Goal: Information Seeking & Learning: Learn about a topic

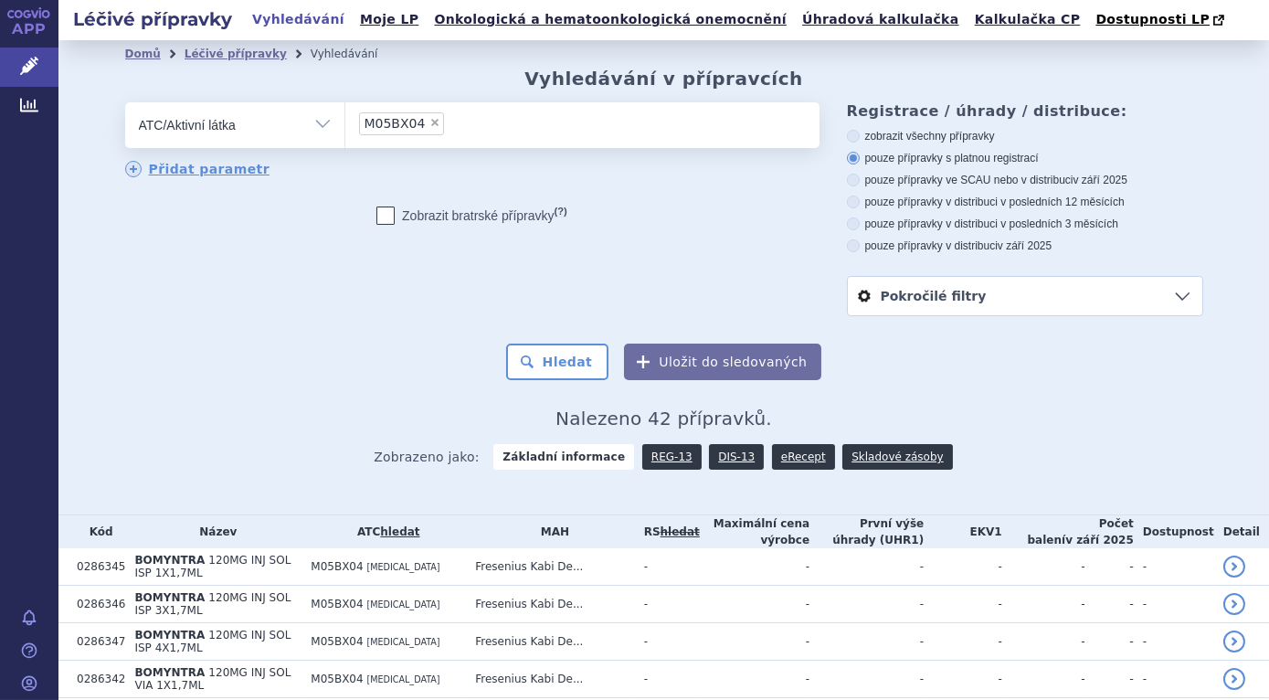
click at [429, 124] on span "×" at bounding box center [434, 122] width 11 height 11
click at [345, 124] on select "M05BX04" at bounding box center [344, 124] width 1 height 46
select select
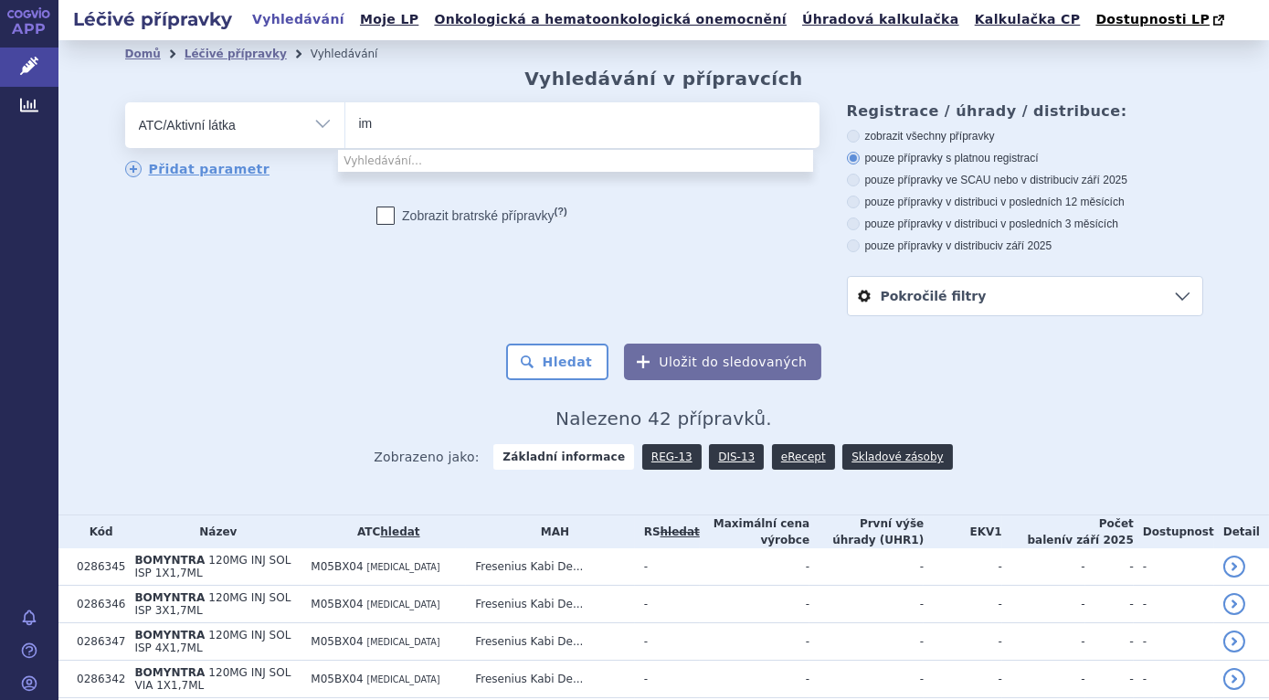
type input "i"
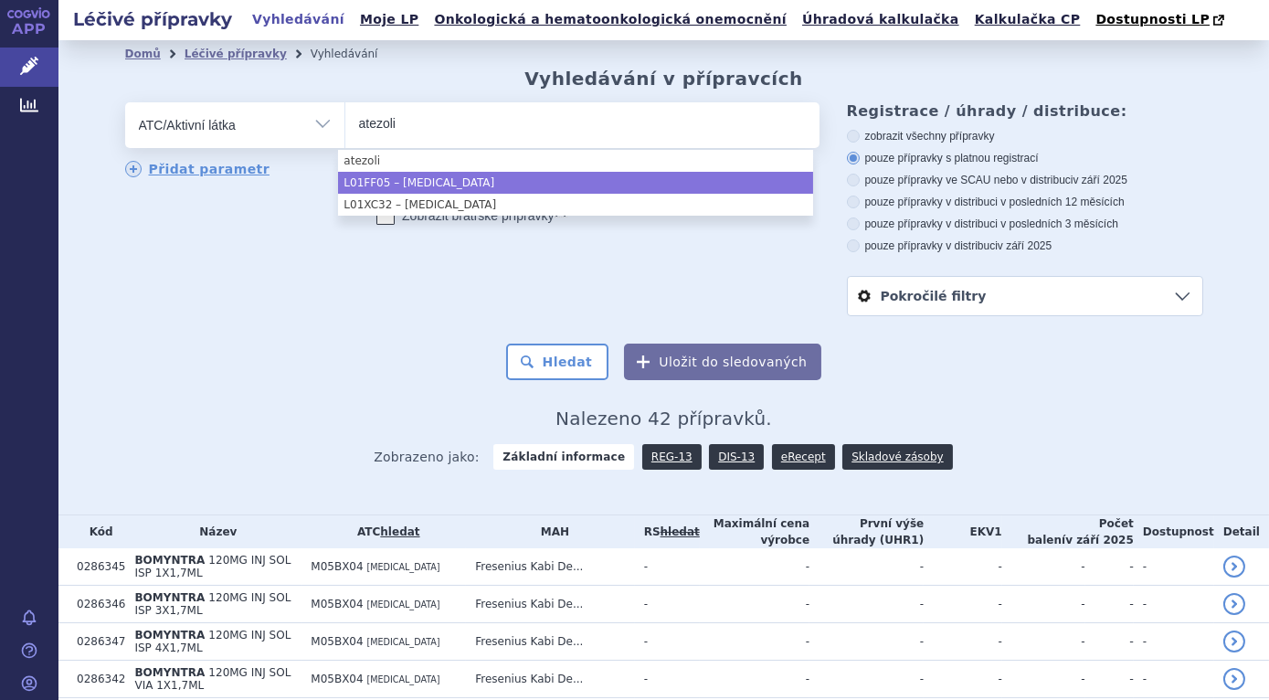
type input "atezoli"
select select "L01FF05"
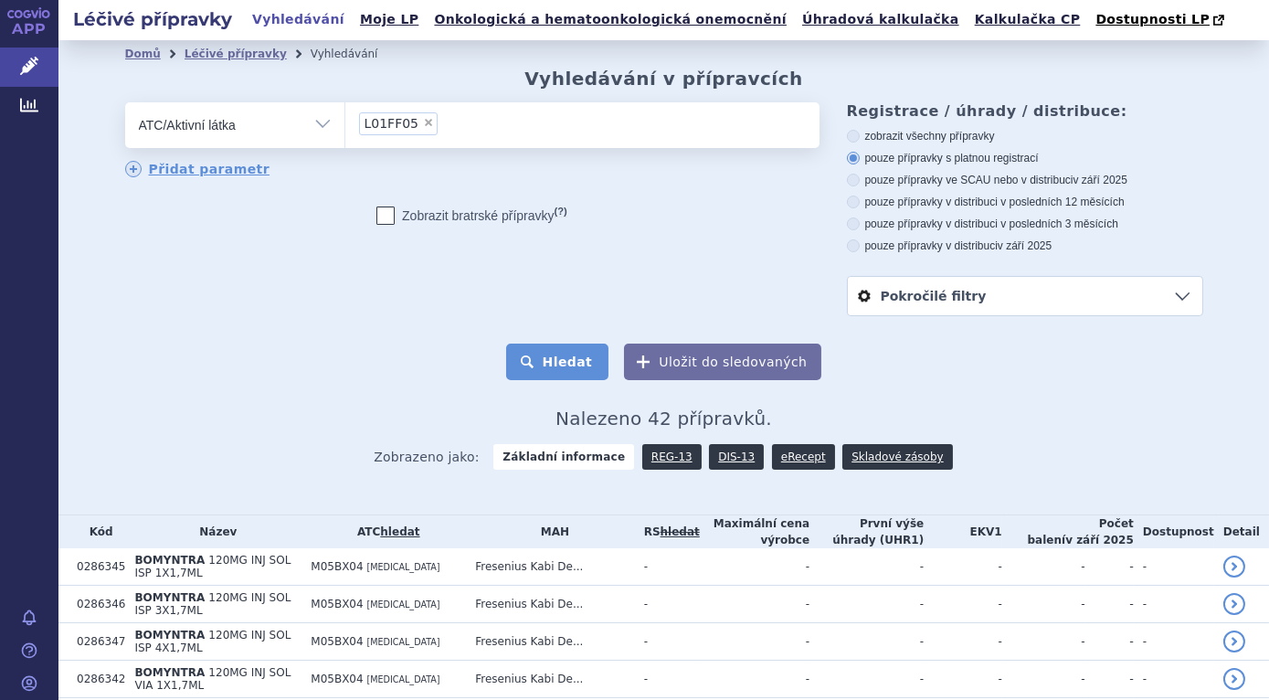
click at [585, 357] on button "Hledat" at bounding box center [557, 362] width 103 height 37
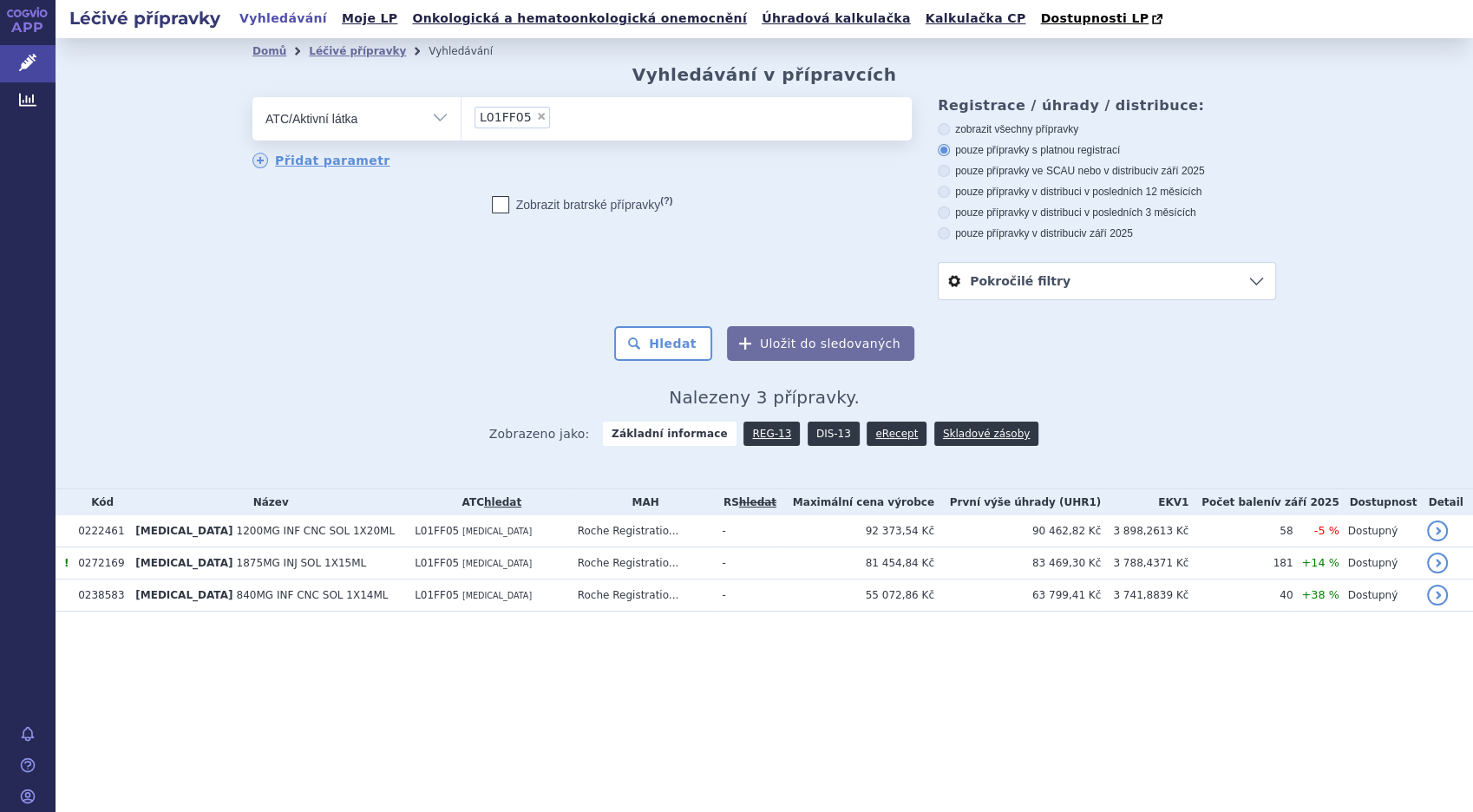
drag, startPoint x: 819, startPoint y: 426, endPoint x: 809, endPoint y: 425, distance: 10.0
click at [819, 426] on link "DIS-13" at bounding box center [834, 434] width 52 height 25
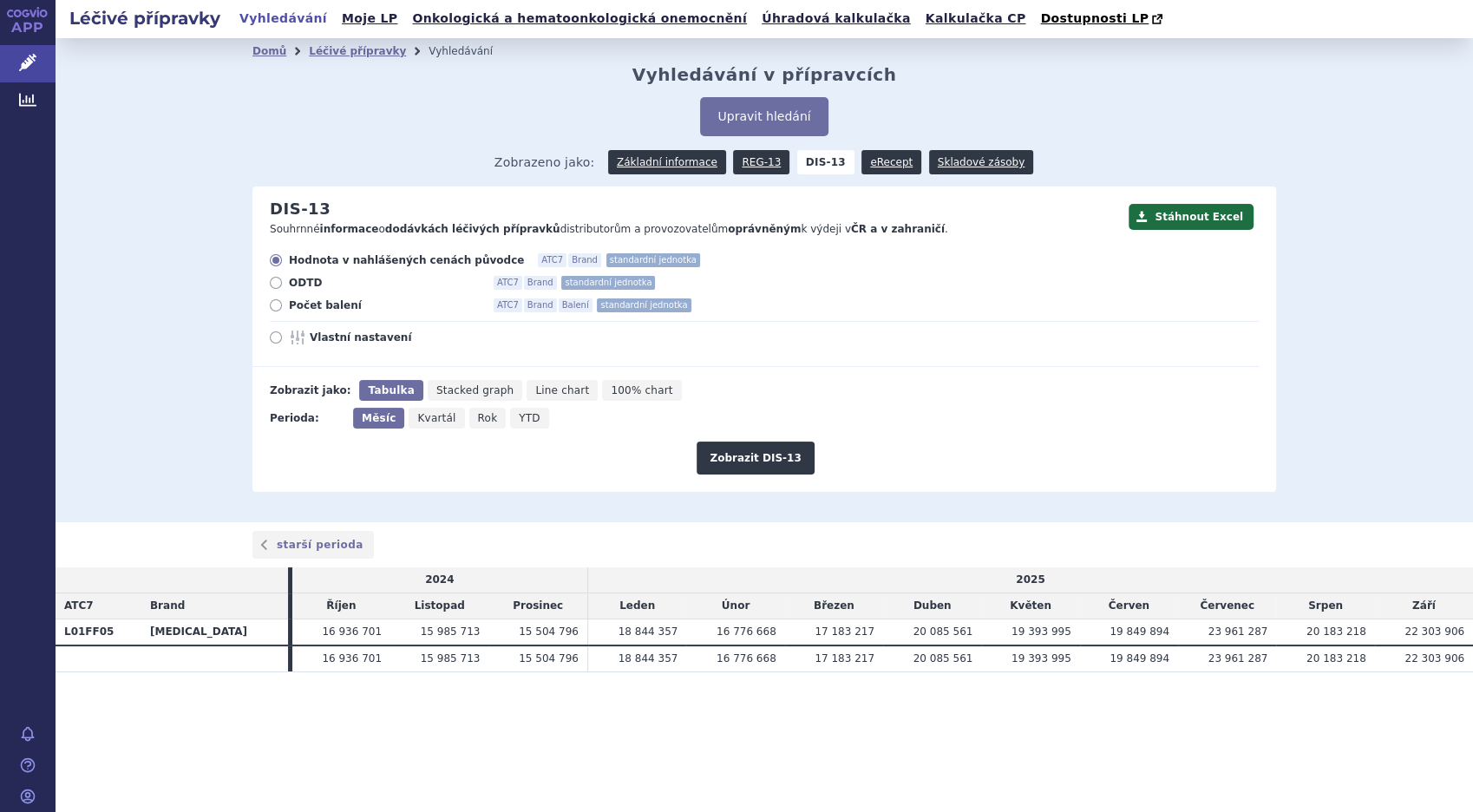
click at [276, 309] on icon at bounding box center [275, 305] width 12 height 12
click at [276, 309] on input "Počet balení ATC7 Brand Balení standardní jednotka" at bounding box center [277, 308] width 11 height 11
radio input "true"
click at [745, 458] on button "Zobrazit DIS-13" at bounding box center [755, 458] width 117 height 33
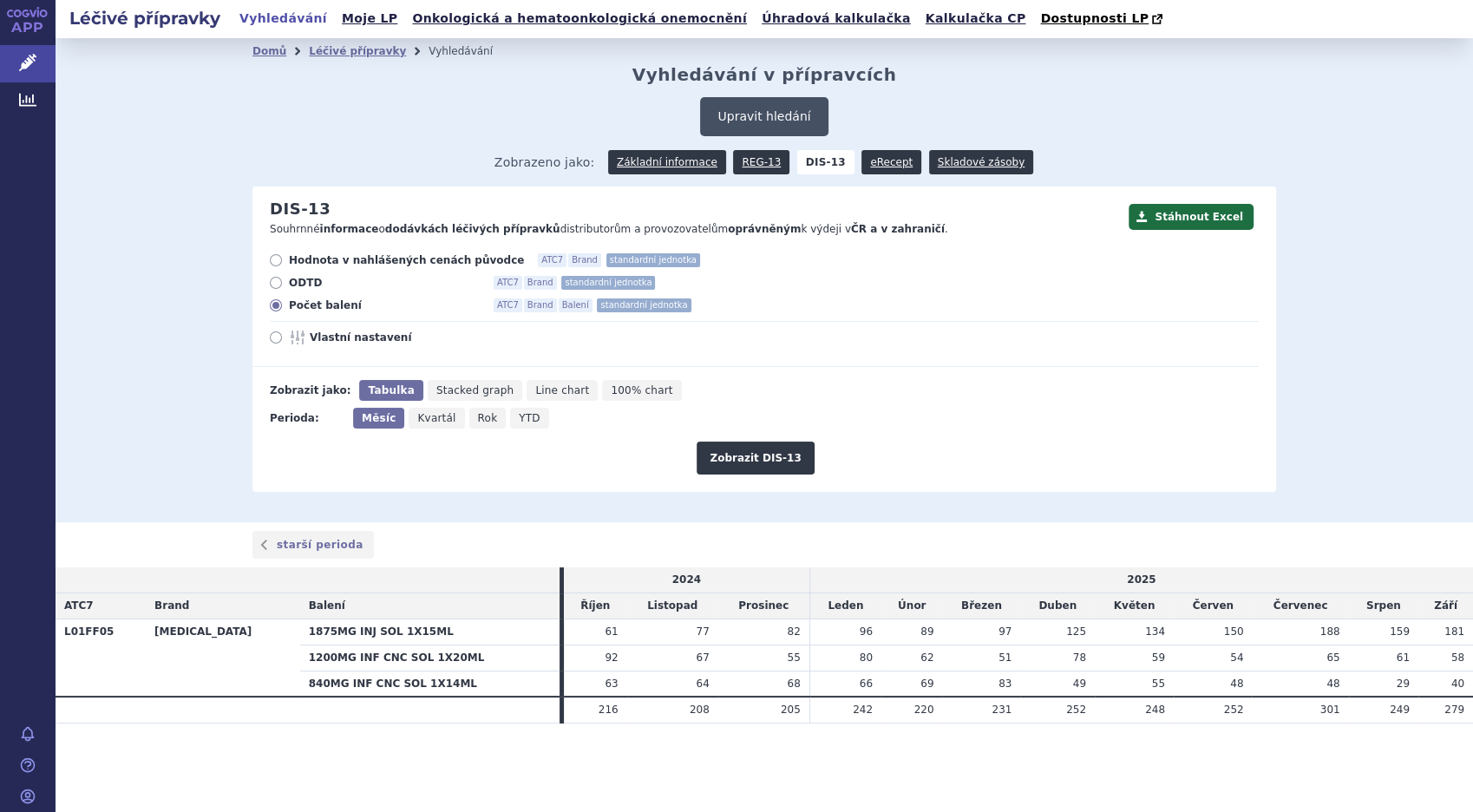
click at [765, 118] on button "Upravit hledání" at bounding box center [764, 116] width 127 height 39
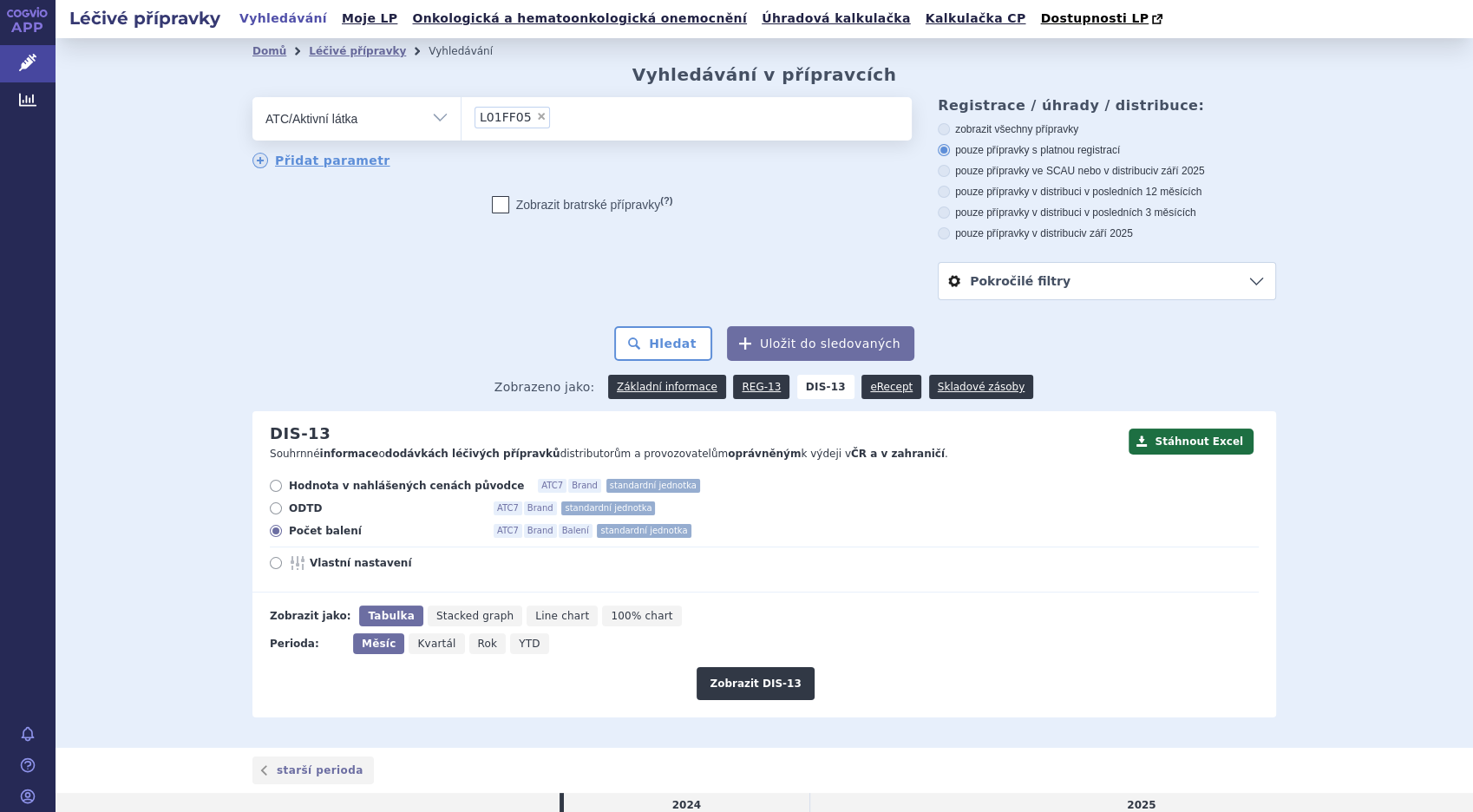
click at [537, 121] on span "×" at bounding box center [541, 116] width 10 height 10
click at [462, 121] on select "L01FF05" at bounding box center [461, 118] width 1 height 44
select select
click at [528, 121] on ul at bounding box center [687, 115] width 450 height 36
click at [462, 121] on select at bounding box center [461, 118] width 1 height 44
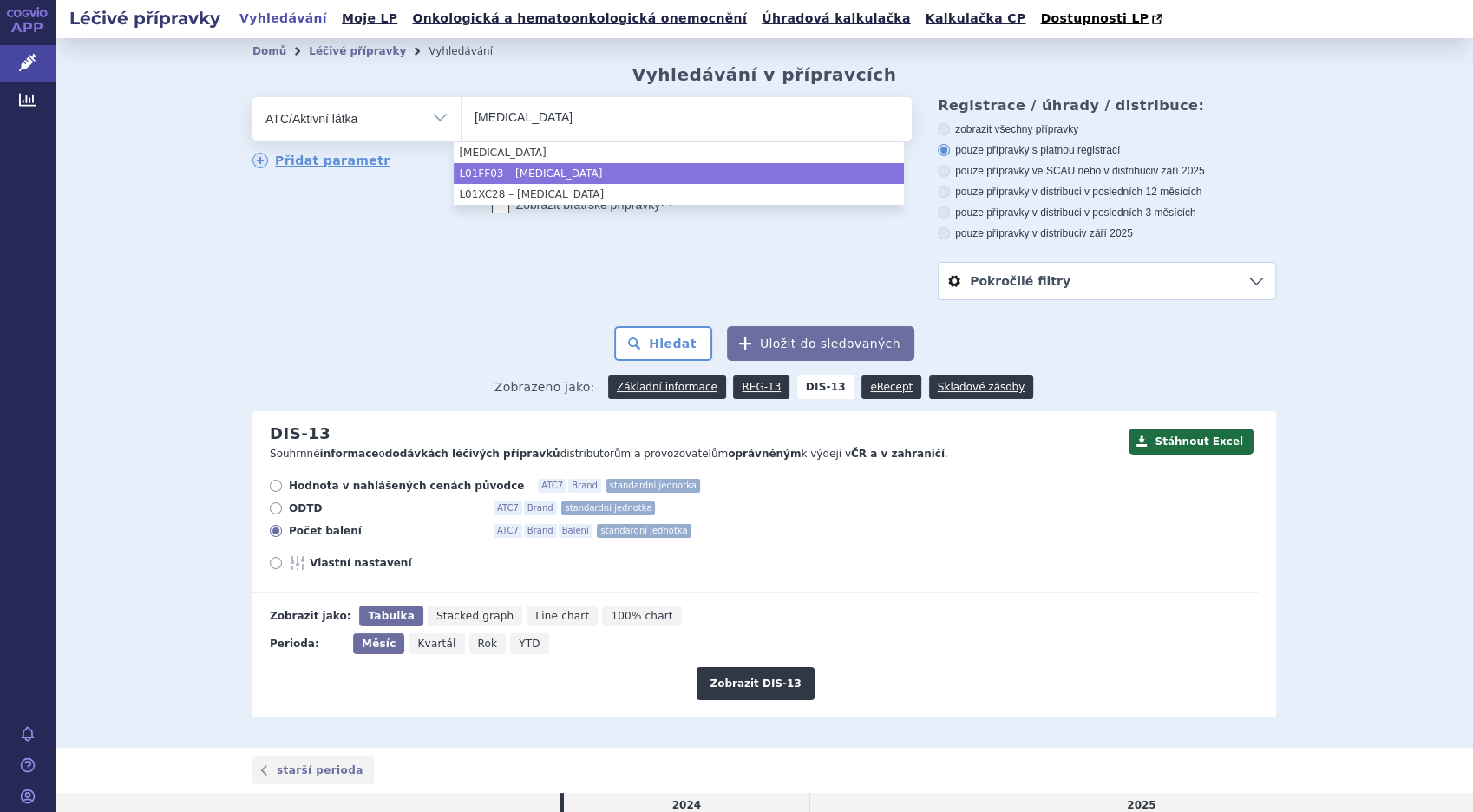
type input "durvalumab"
select select "L01FF03"
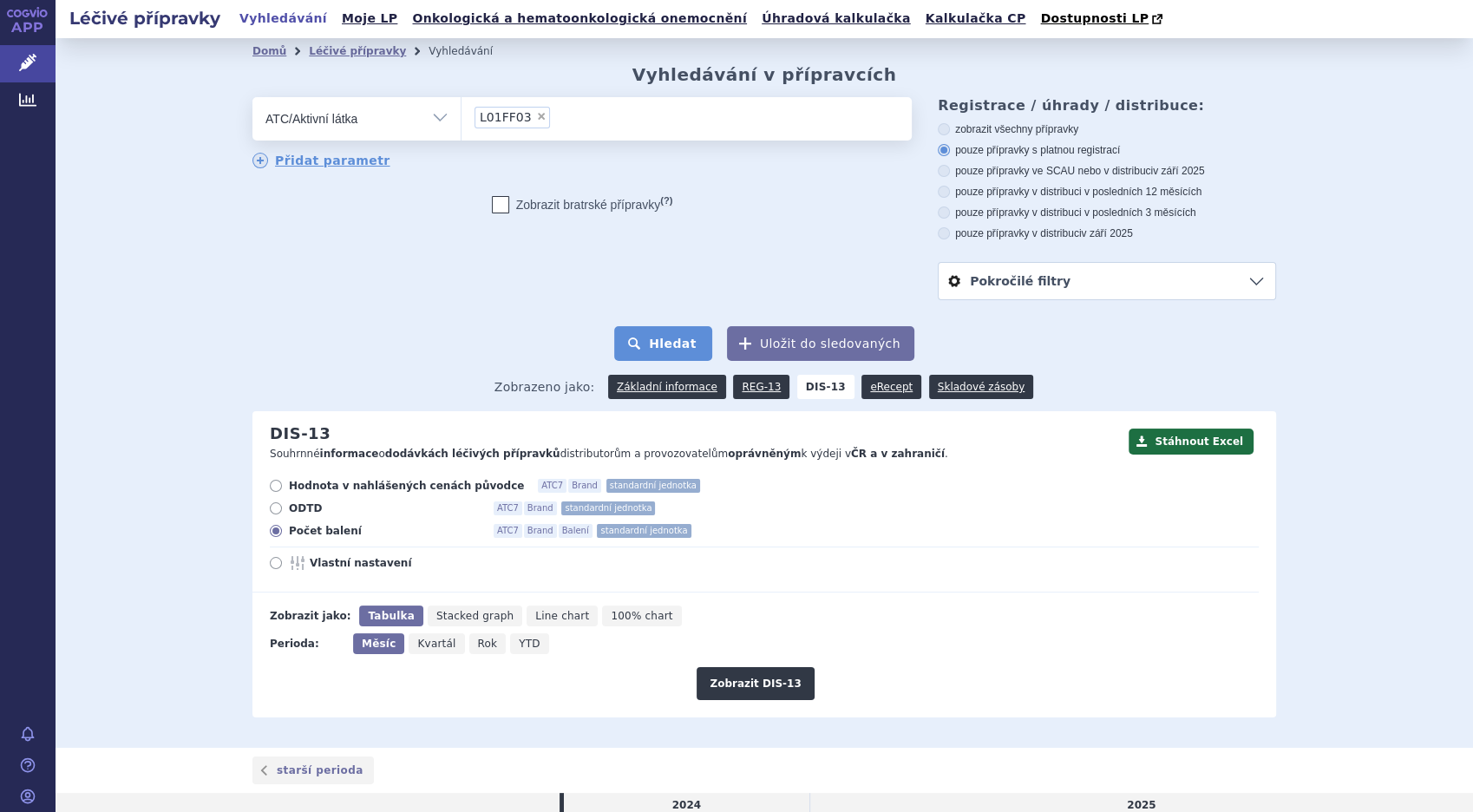
click at [670, 336] on button "Hledat" at bounding box center [663, 344] width 98 height 35
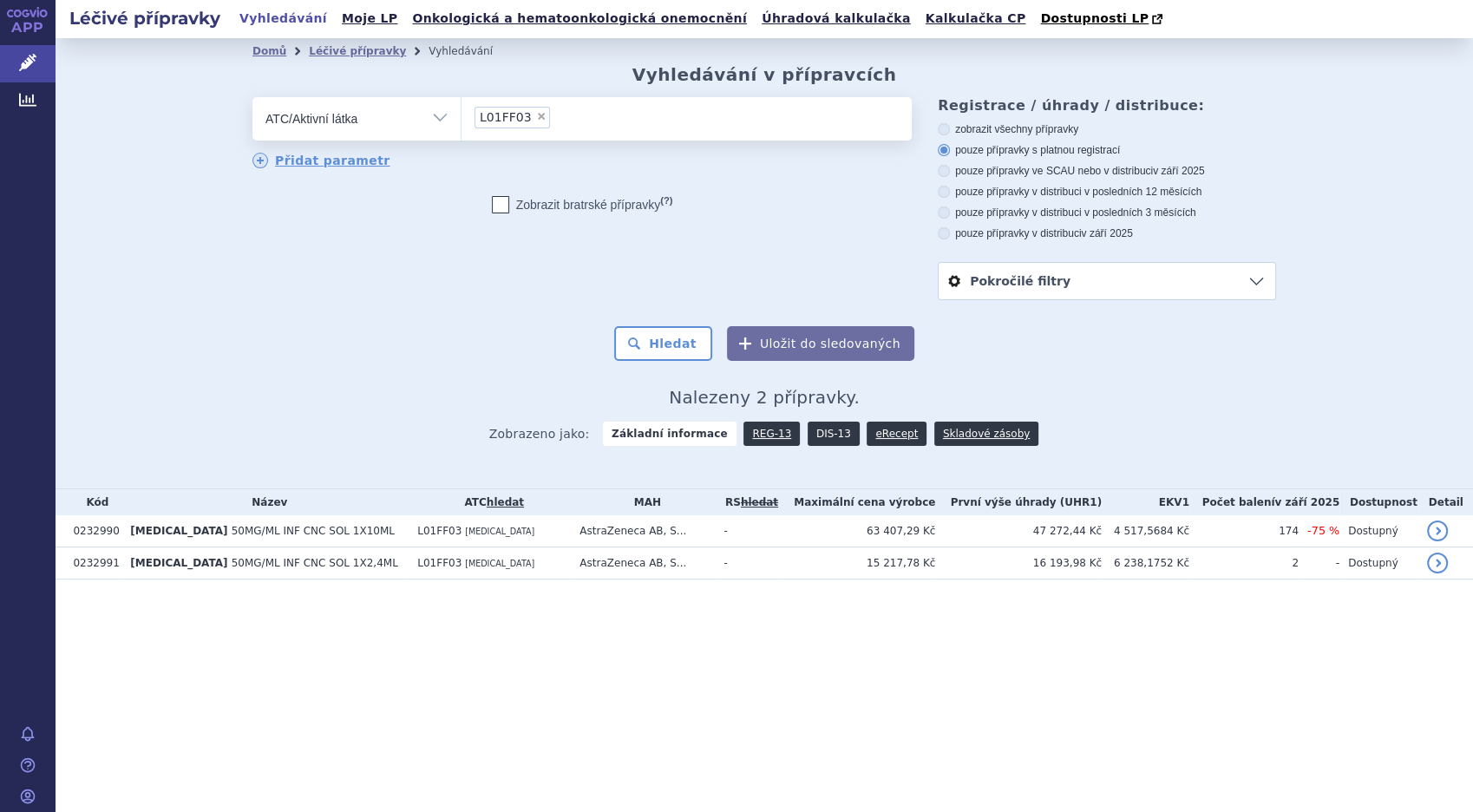
drag, startPoint x: 0, startPoint y: 0, endPoint x: 810, endPoint y: 429, distance: 916.6
click at [826, 428] on link "DIS-13" at bounding box center [834, 434] width 52 height 25
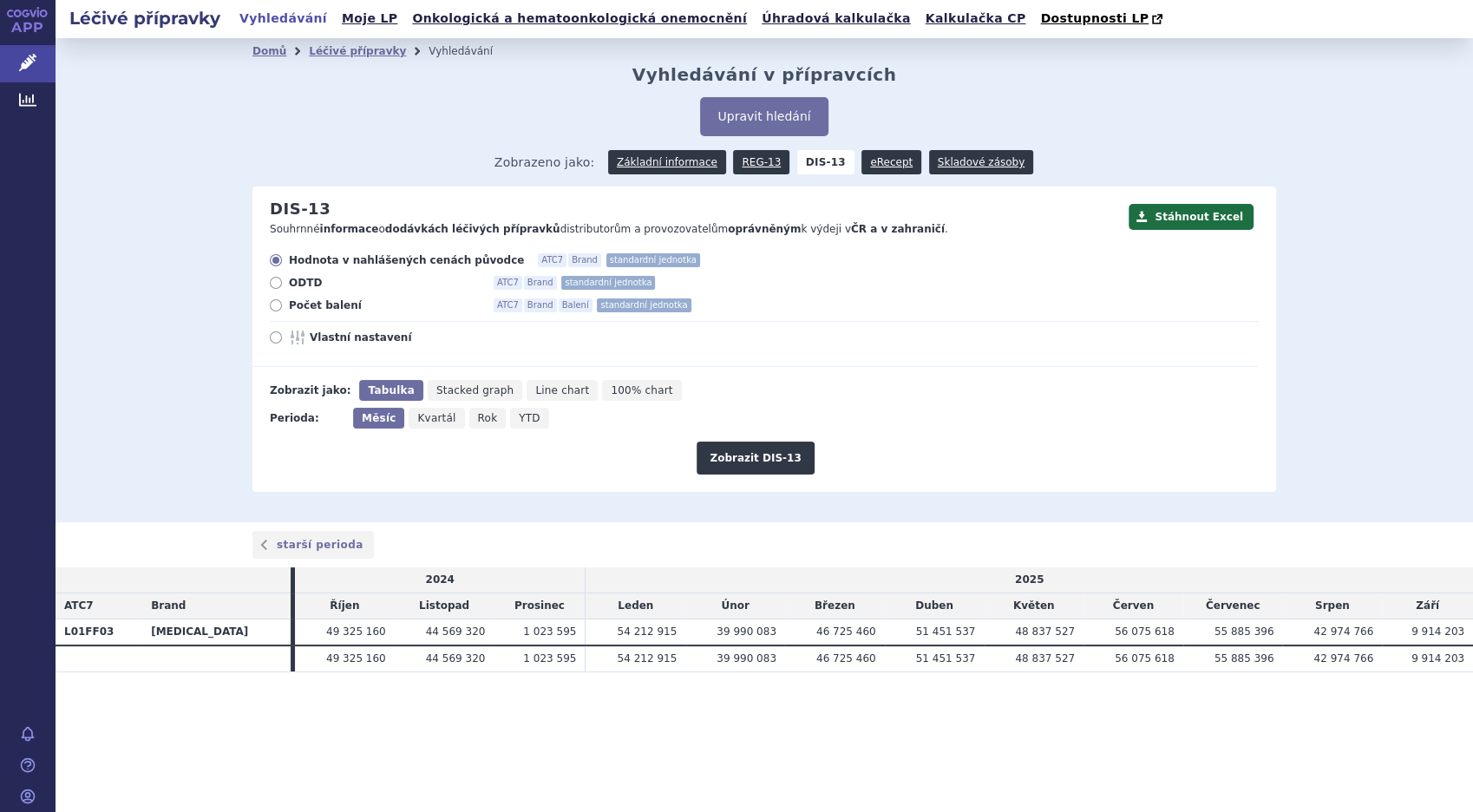
click at [277, 308] on icon at bounding box center [275, 305] width 12 height 12
click at [277, 308] on input "Počet balení ATC7 Brand Balení standardní jednotka" at bounding box center [277, 308] width 11 height 11
radio input "true"
click at [742, 457] on button "Zobrazit DIS-13" at bounding box center [755, 458] width 117 height 33
